Goal: Check status: Check status

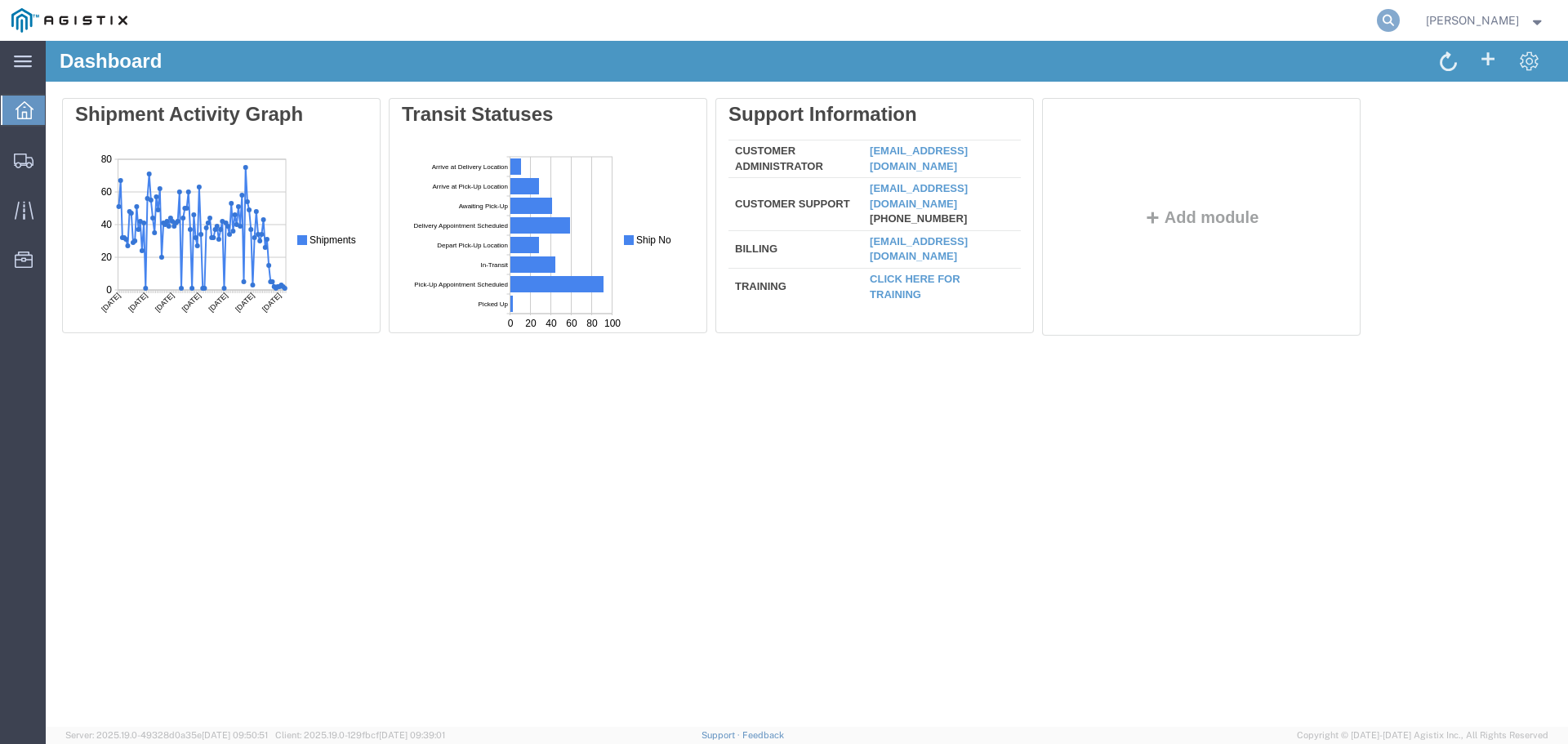
click at [1399, 16] on icon at bounding box center [1388, 20] width 23 height 23
click at [1238, 22] on input "search" at bounding box center [1129, 20] width 497 height 39
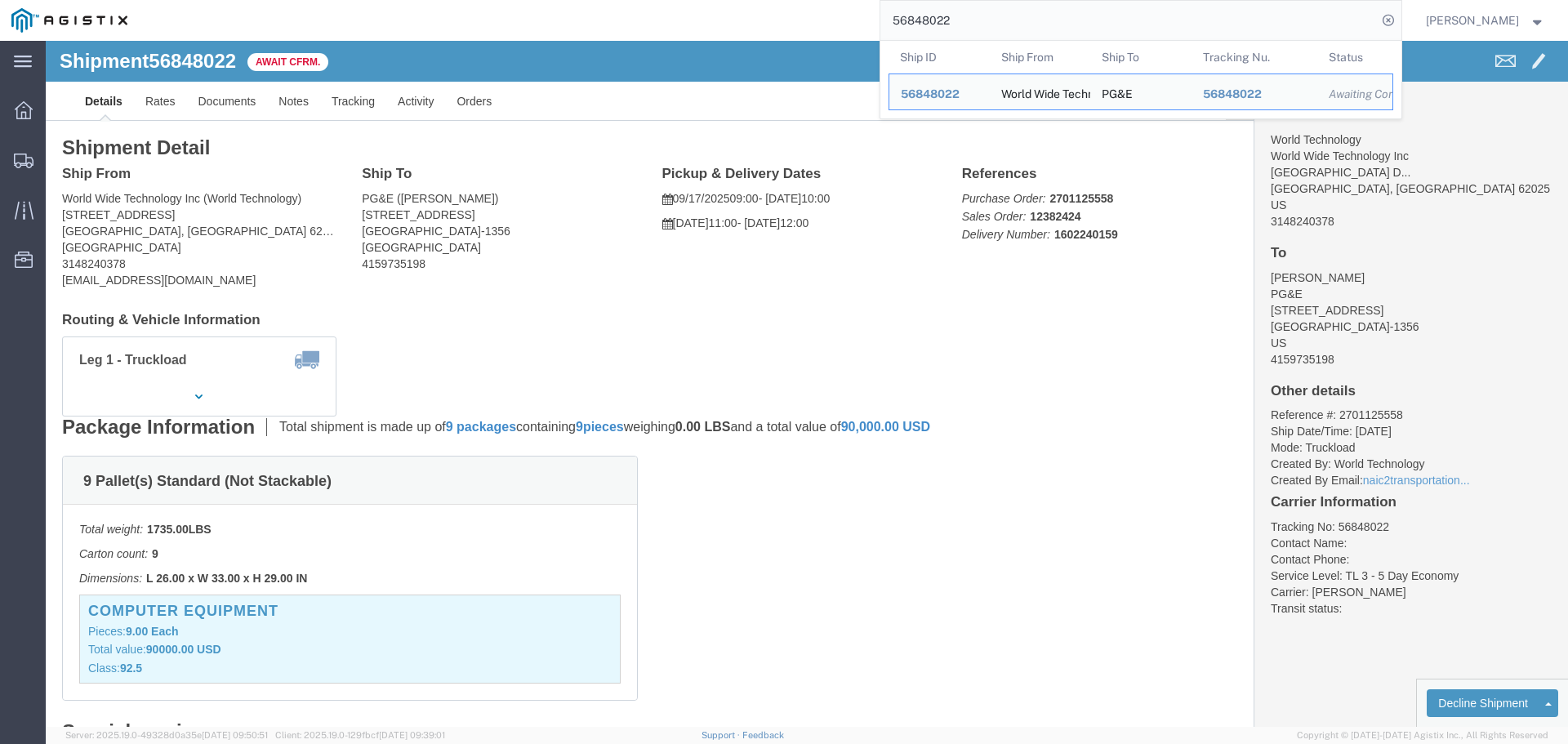
click at [995, 15] on input "56848022" at bounding box center [1129, 20] width 497 height 39
drag, startPoint x: 995, startPoint y: 15, endPoint x: 742, endPoint y: 9, distance: 253.1
click at [742, 9] on div "56848022 Ship ID Ship From Ship To Tracking Nu. Status Ship ID 56848022 Ship Fr…" at bounding box center [769, 20] width 1263 height 41
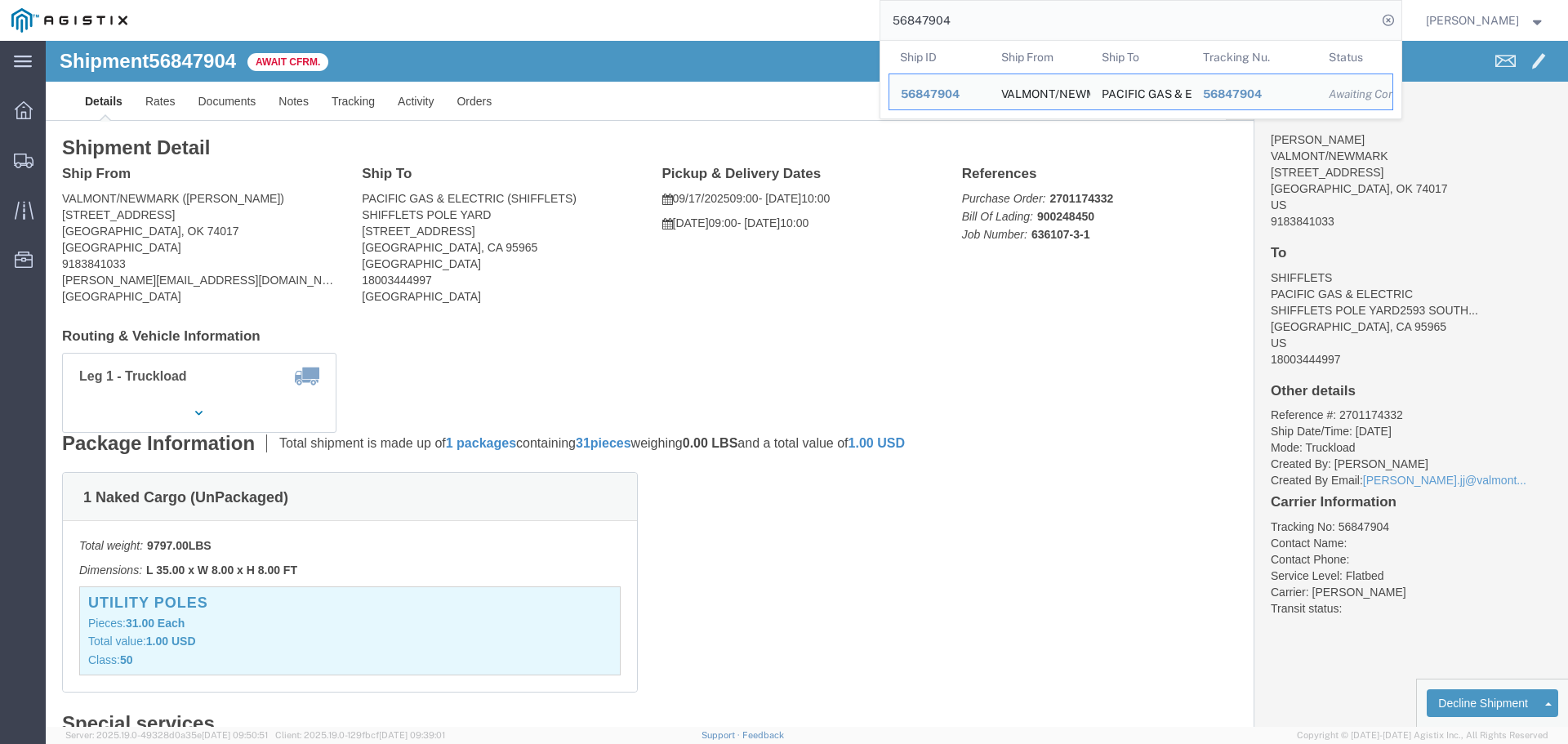
drag, startPoint x: 1004, startPoint y: 22, endPoint x: 698, endPoint y: -4, distance: 307.1
click at [698, 0] on html "main_menu Created with Sketch. Collapse Menu Dashboard Shipments Traffic Resour…" at bounding box center [784, 372] width 1568 height 744
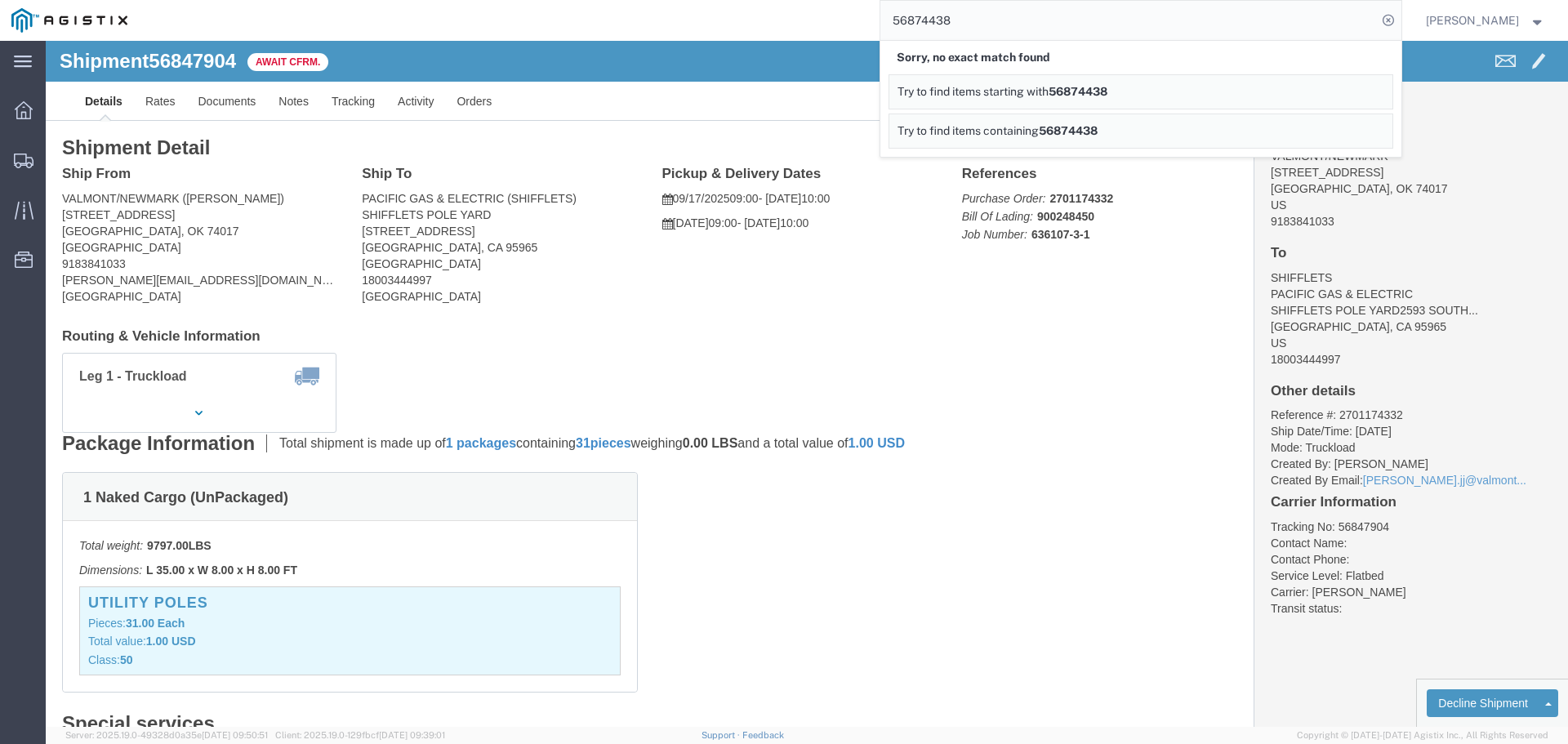
drag, startPoint x: 1000, startPoint y: 24, endPoint x: 750, endPoint y: 9, distance: 250.4
click at [750, 9] on div "56874438 Sorry, no exact match found Try to find items starting with 56874438 T…" at bounding box center [769, 20] width 1263 height 41
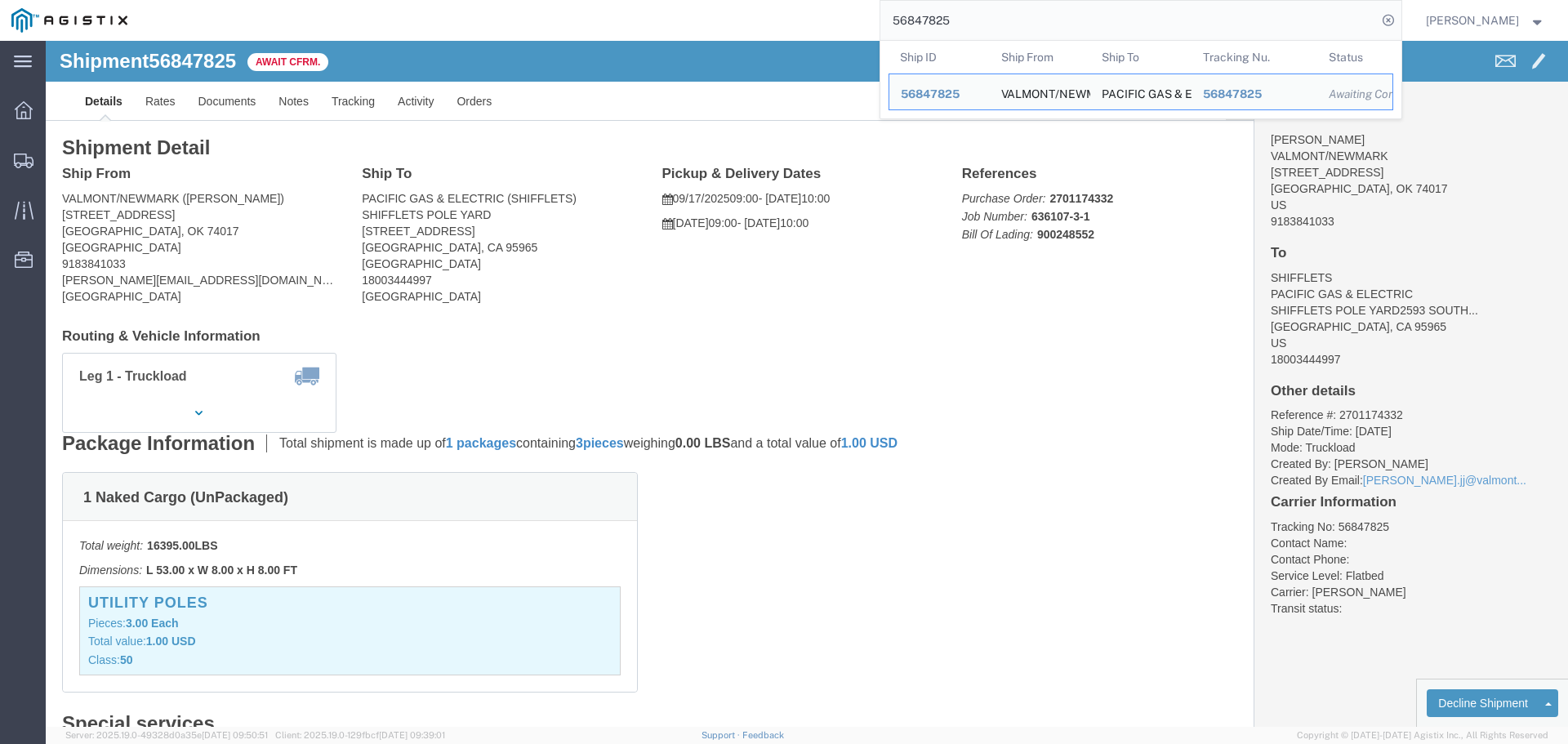
drag, startPoint x: 995, startPoint y: 16, endPoint x: 645, endPoint y: -4, distance: 350.6
click at [645, 0] on html "main_menu Created with Sketch. Collapse Menu Dashboard Shipments Traffic Resour…" at bounding box center [784, 372] width 1568 height 744
drag, startPoint x: 1005, startPoint y: 20, endPoint x: 542, endPoint y: -43, distance: 467.3
click at [542, 0] on html "main_menu Created with Sketch. Collapse Menu Dashboard Shipments Traffic Resour…" at bounding box center [784, 372] width 1568 height 744
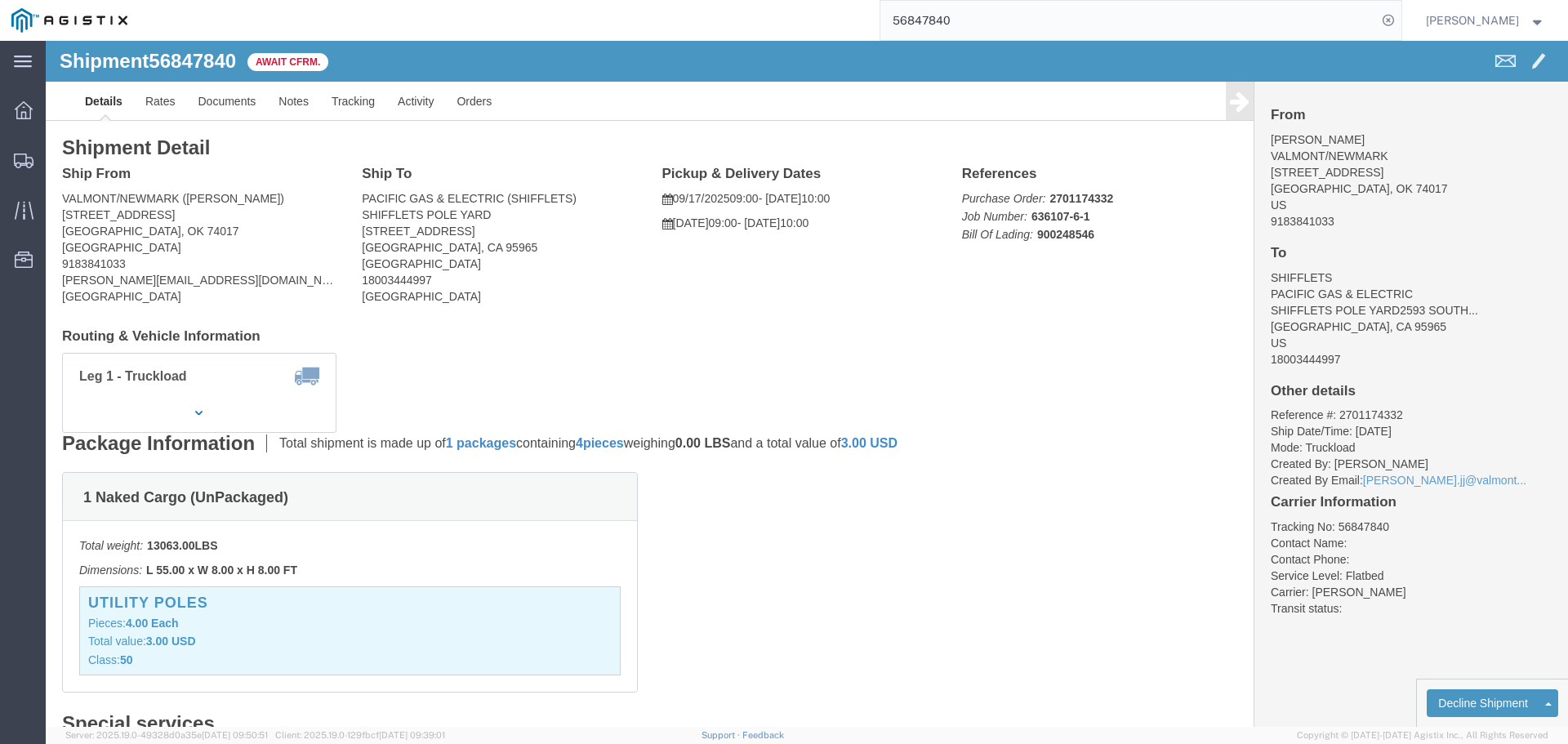
click at [981, 17] on input "56847840" at bounding box center [1129, 20] width 497 height 39
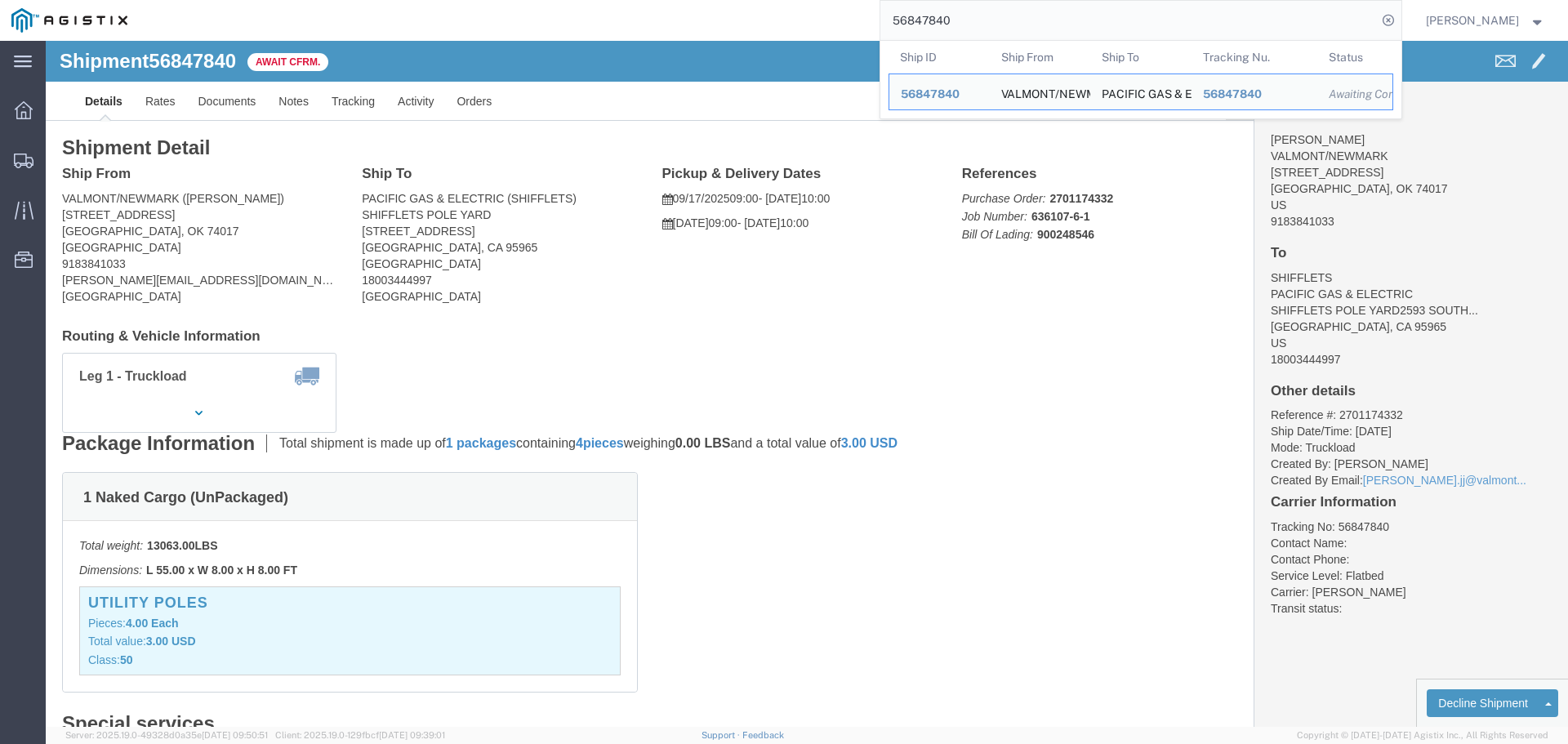
drag, startPoint x: 981, startPoint y: 17, endPoint x: 600, endPoint y: -5, distance: 381.6
click at [600, 0] on html "main_menu Created with Sketch. Collapse Menu Dashboard Shipments Traffic Resour…" at bounding box center [784, 372] width 1568 height 744
click at [1034, 26] on input "56847864" at bounding box center [1129, 20] width 497 height 39
drag, startPoint x: 1030, startPoint y: 24, endPoint x: 595, endPoint y: 2, distance: 435.6
click at [597, 9] on div "56847864 Ship ID Ship From Ship To Tracking Nu. Status Ship ID 56847864 Ship Fr…" at bounding box center [769, 20] width 1263 height 41
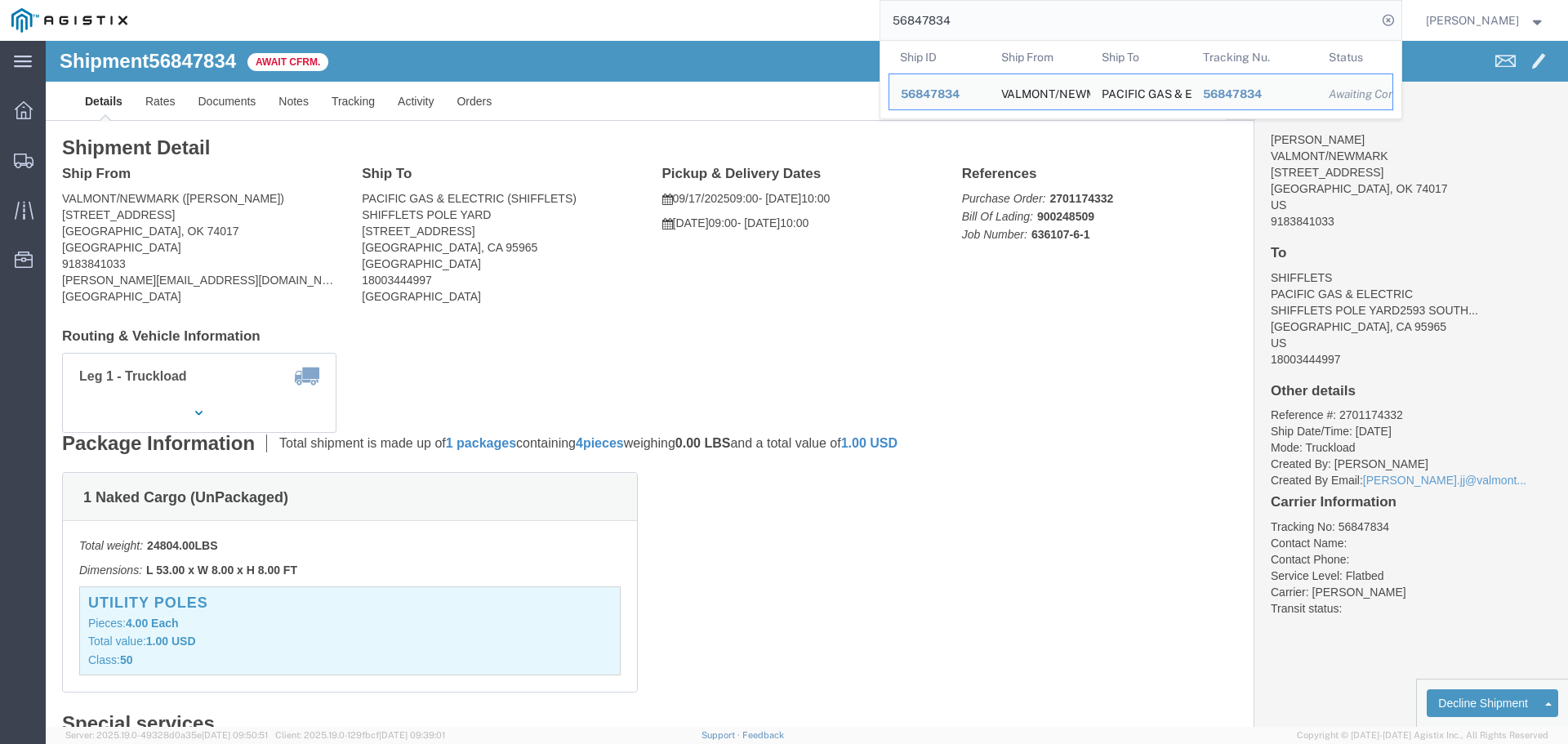
click at [966, 16] on input "56847834" at bounding box center [1129, 20] width 497 height 39
drag, startPoint x: 967, startPoint y: 16, endPoint x: 709, endPoint y: 5, distance: 258.2
click at [709, 5] on div "56847834 Ship ID Ship From Ship To Tracking Nu. Status Ship ID 56847834 Ship Fr…" at bounding box center [769, 20] width 1263 height 41
drag, startPoint x: 987, startPoint y: 26, endPoint x: 587, endPoint y: -59, distance: 408.9
click at [587, 0] on html "main_menu Created with Sketch. Collapse Menu Dashboard Shipments Traffic Resour…" at bounding box center [784, 372] width 1568 height 744
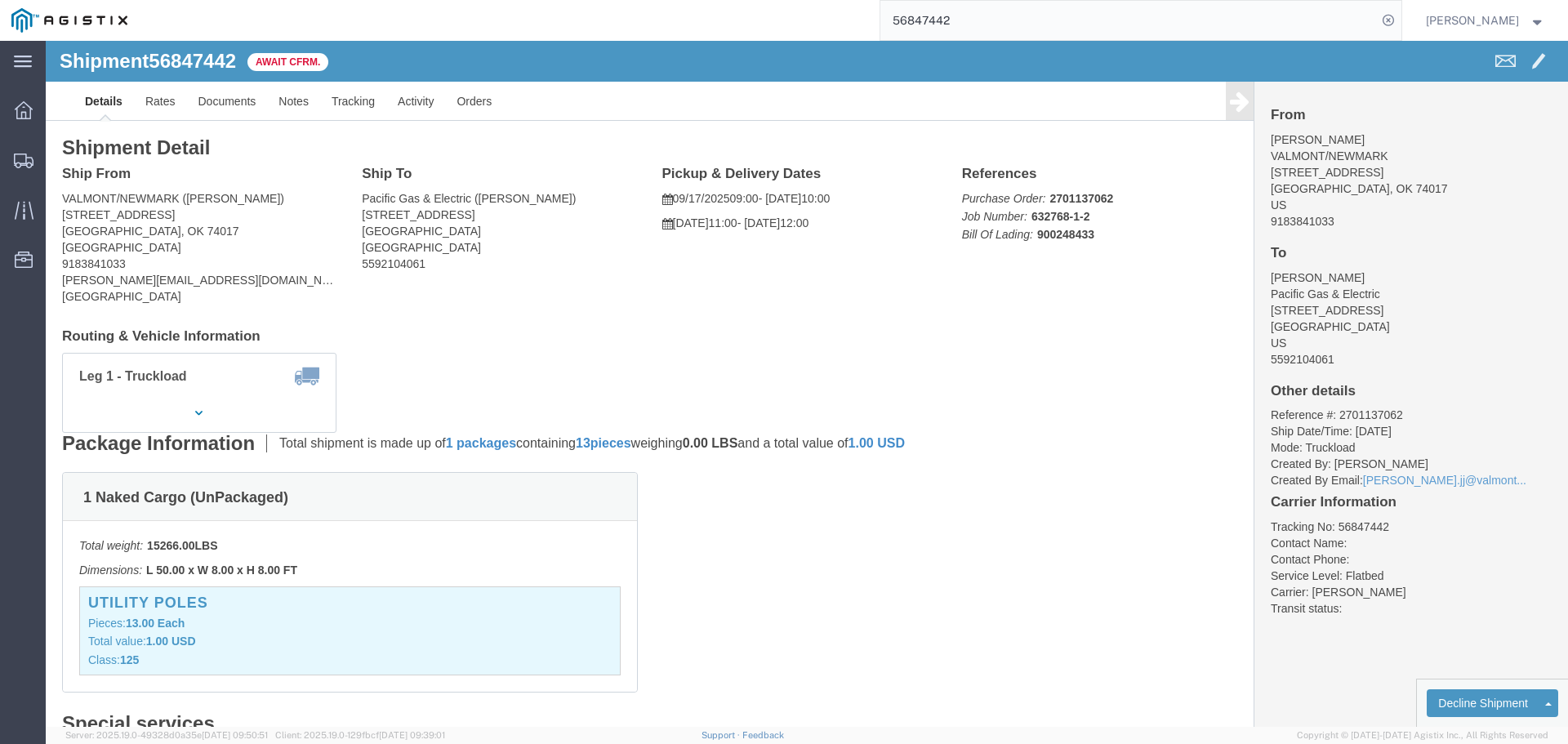
click at [968, 18] on input "56847442" at bounding box center [1129, 20] width 497 height 39
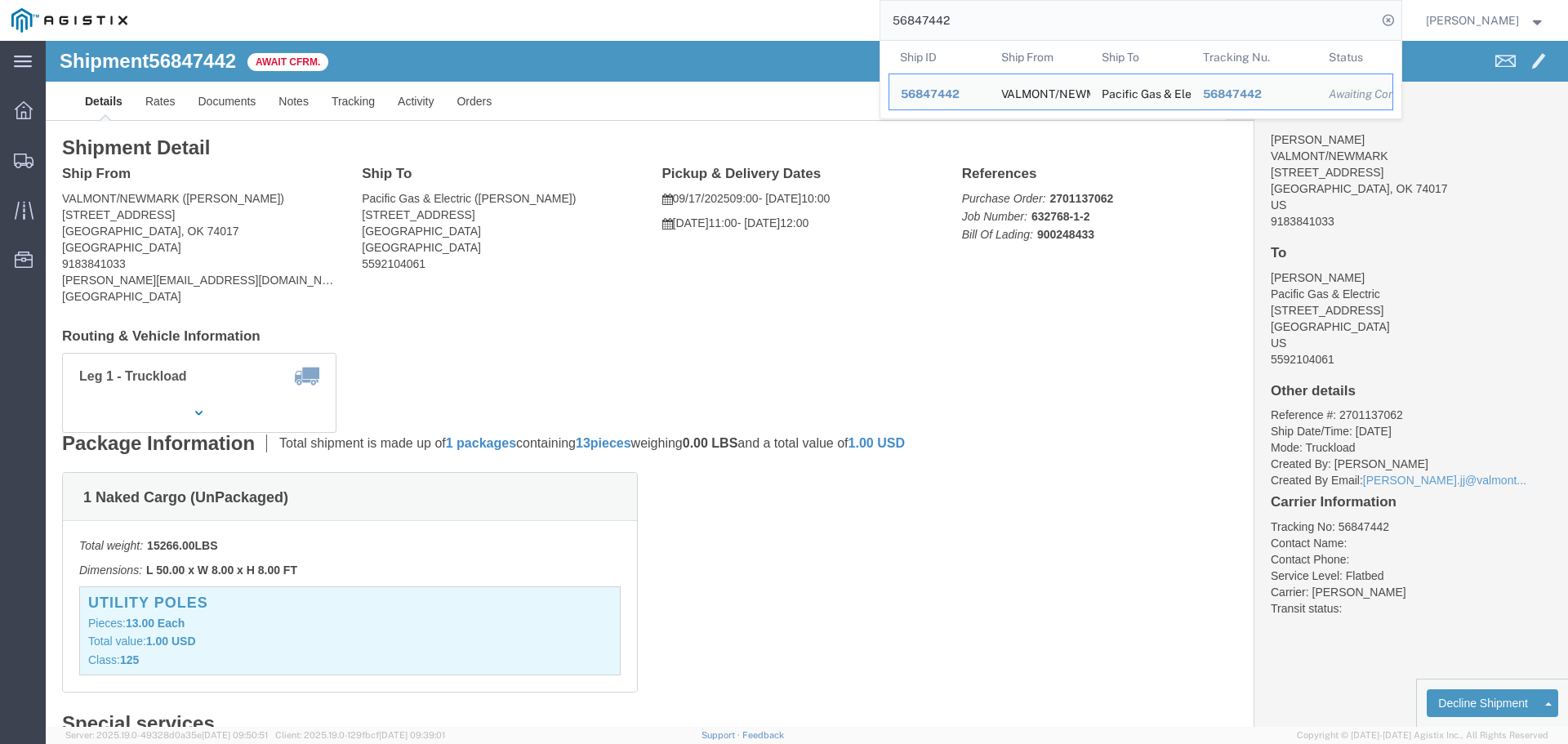
drag, startPoint x: 971, startPoint y: 18, endPoint x: 665, endPoint y: 12, distance: 306.1
click at [665, 12] on div "56847442 Ship ID Ship From Ship To Tracking Nu. Status Ship ID 56847442 Ship Fr…" at bounding box center [769, 20] width 1263 height 41
drag, startPoint x: 1010, startPoint y: 18, endPoint x: 743, endPoint y: 5, distance: 267.3
click at [743, 5] on div "56847608 Ship ID Ship From Ship To Tracking Nu. Status Ship ID 56847608 Ship Fr…" at bounding box center [769, 20] width 1263 height 41
click at [962, 12] on input "56847380" at bounding box center [1129, 20] width 497 height 39
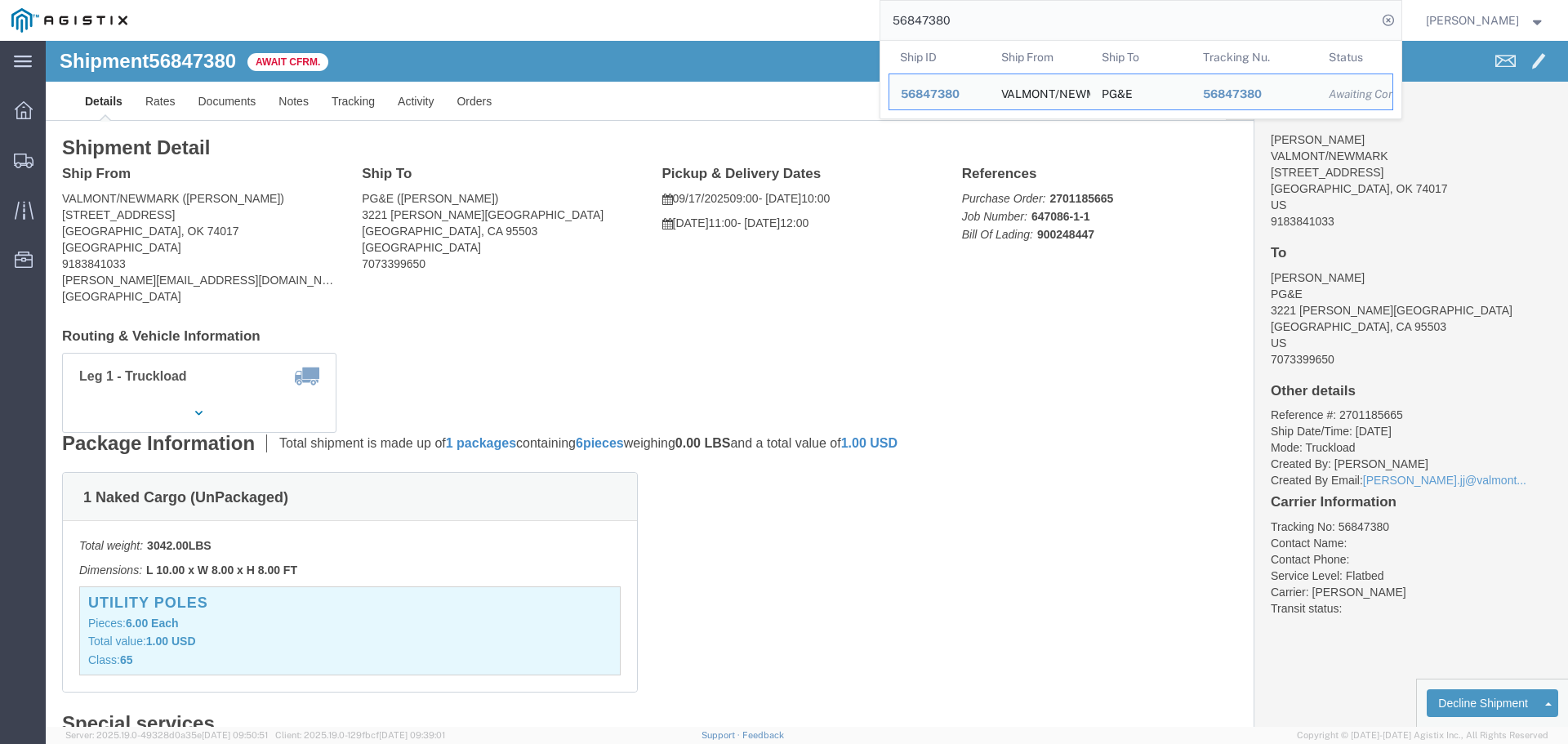
drag, startPoint x: 975, startPoint y: 16, endPoint x: 693, endPoint y: 6, distance: 282.2
click at [693, 7] on div "56847380 Ship ID Ship From Ship To Tracking Nu. Status Ship ID 56847380 Ship Fr…" at bounding box center [769, 20] width 1263 height 41
drag, startPoint x: 947, startPoint y: 14, endPoint x: 447, endPoint y: -29, distance: 501.8
click at [447, 0] on html "main_menu Created with Sketch. Collapse Menu Dashboard Shipments Traffic Resour…" at bounding box center [784, 372] width 1568 height 744
drag, startPoint x: 977, startPoint y: 16, endPoint x: 618, endPoint y: -5, distance: 359.6
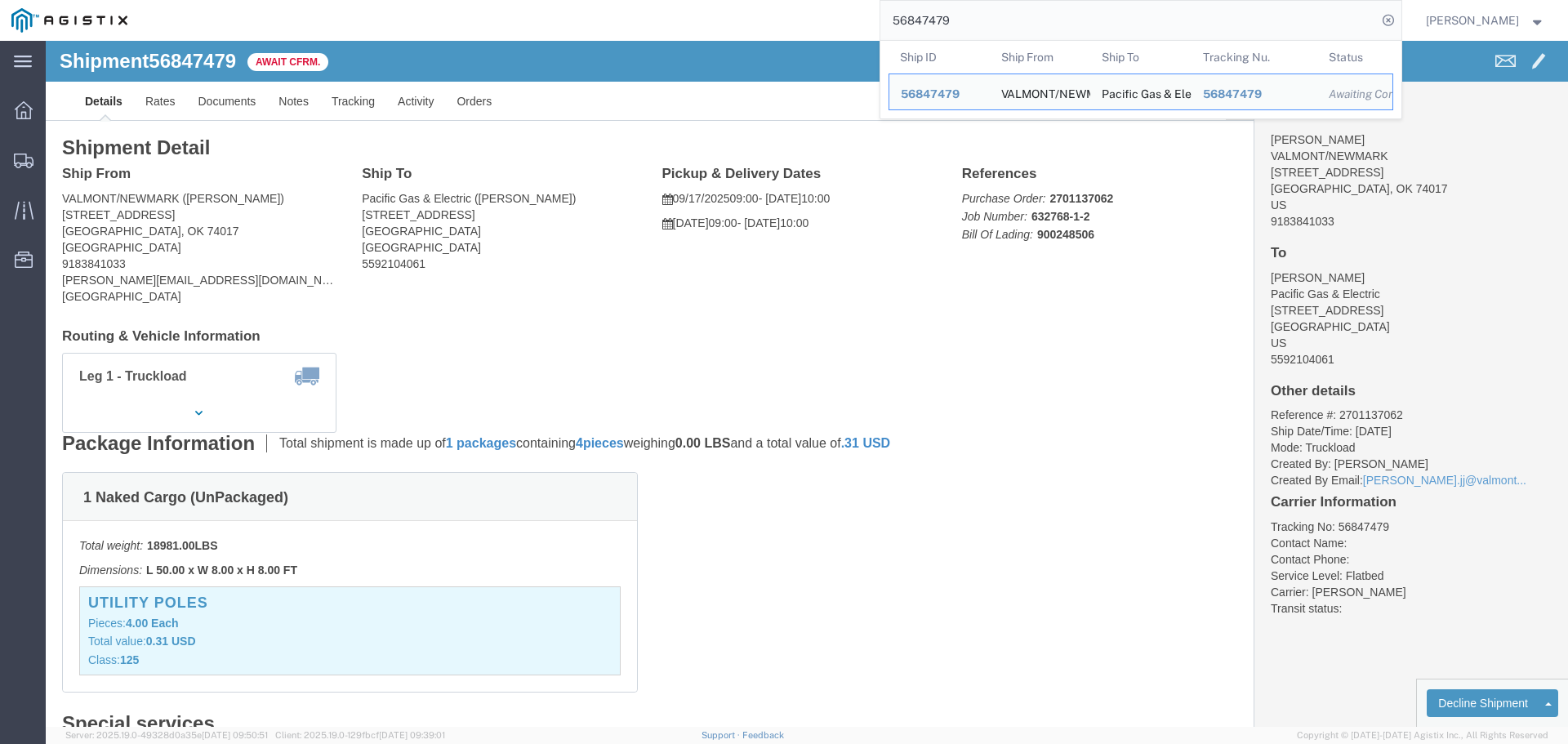
click at [618, 0] on html "main_menu Created with Sketch. Collapse Menu Dashboard Shipments Traffic Resour…" at bounding box center [784, 372] width 1568 height 744
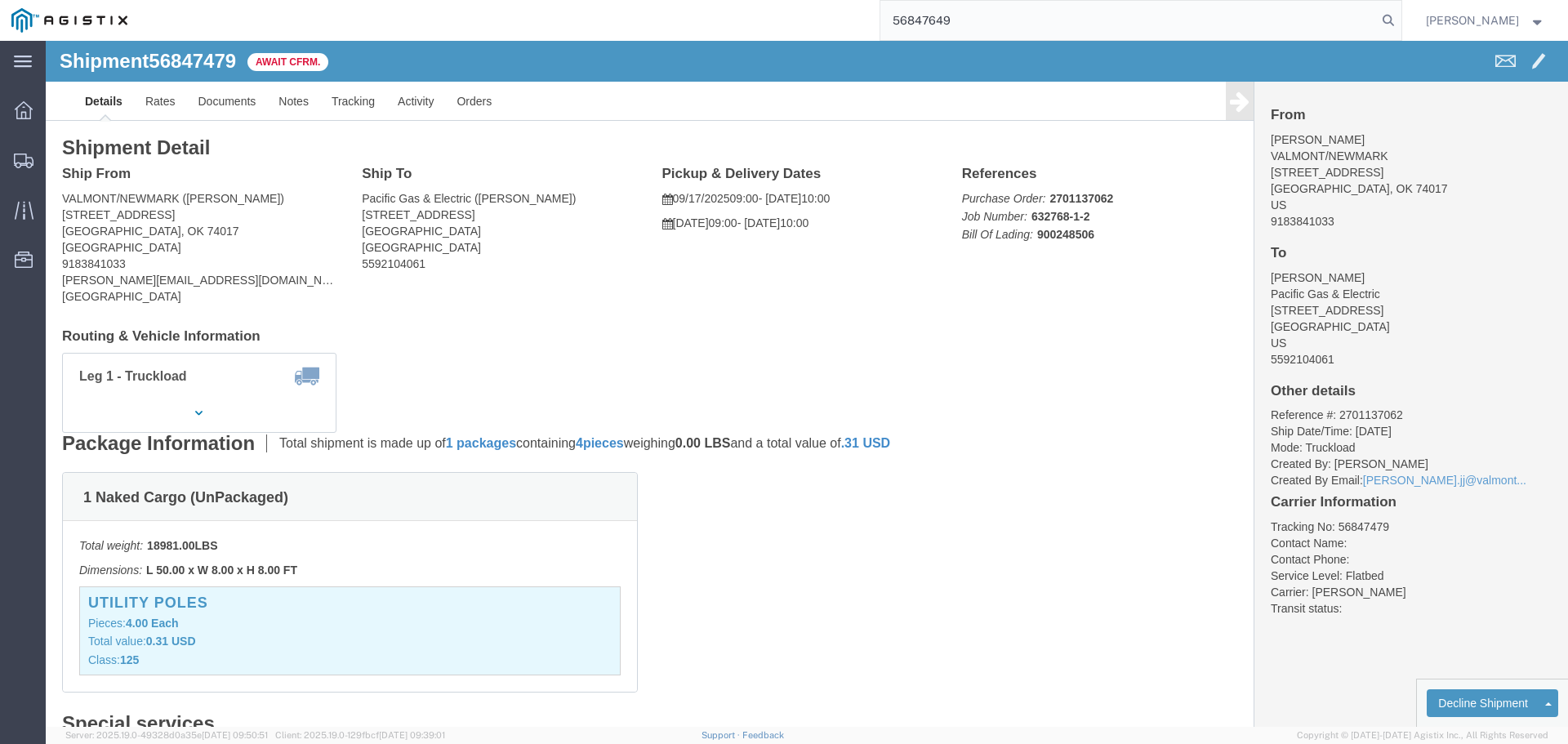
type input "56847649"
